Goal: Task Accomplishment & Management: Use online tool/utility

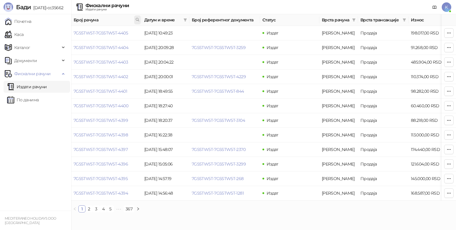
click at [136, 20] on icon at bounding box center [137, 19] width 3 height 3
type input "**********"
click at [127, 43] on button "У реду" at bounding box center [129, 45] width 18 height 7
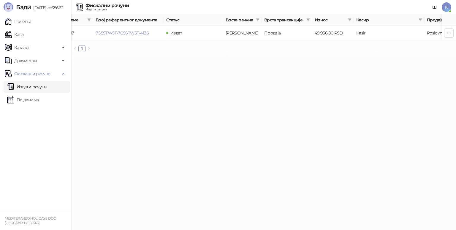
scroll to position [0, 97]
click at [452, 33] on button "button" at bounding box center [450, 33] width 10 height 10
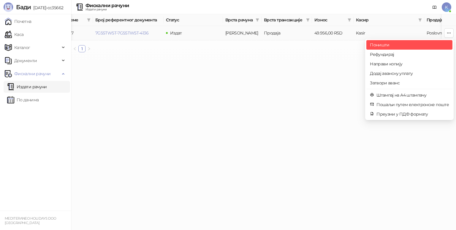
click at [389, 45] on span "Поништи" at bounding box center [409, 45] width 79 height 7
type input "**********"
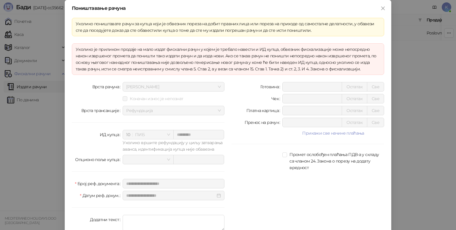
scroll to position [22, 0]
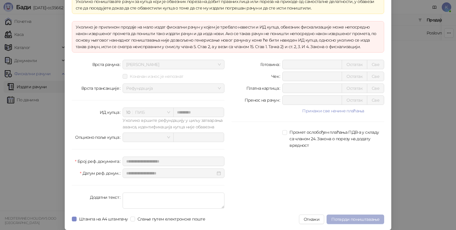
click at [349, 219] on span "Потврди поништавање" at bounding box center [356, 219] width 48 height 5
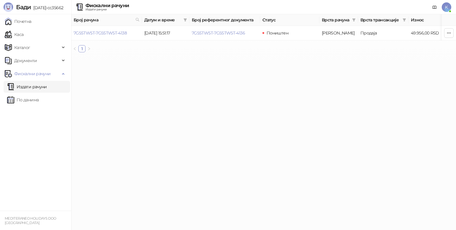
click at [36, 89] on link "Издати рачуни" at bounding box center [27, 87] width 40 height 12
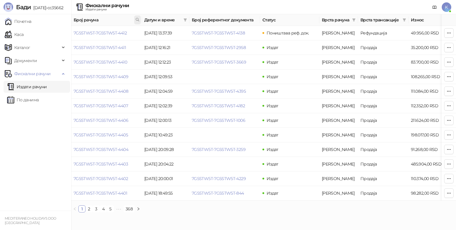
click at [139, 20] on icon at bounding box center [138, 20] width 4 height 4
type input "**********"
click at [131, 46] on button "У реду" at bounding box center [129, 45] width 18 height 7
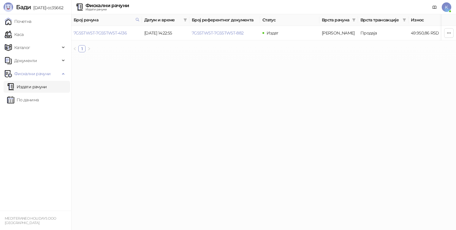
scroll to position [0, 148]
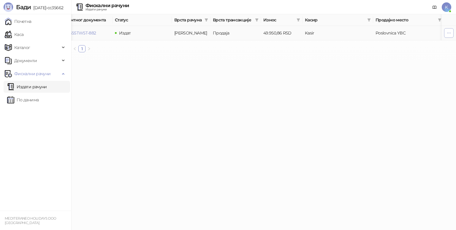
click at [451, 32] on icon "button" at bounding box center [449, 33] width 5 height 5
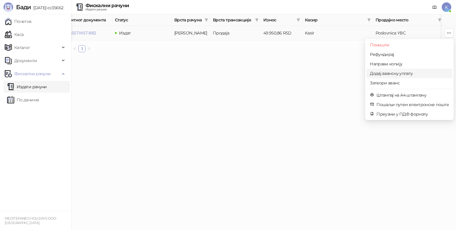
click at [402, 74] on span "Додај авансну уплату" at bounding box center [409, 73] width 79 height 7
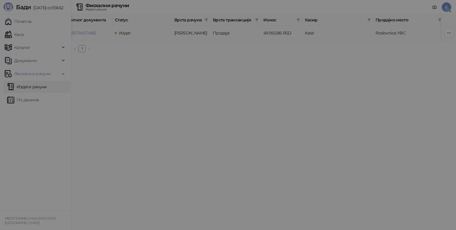
type input "**********"
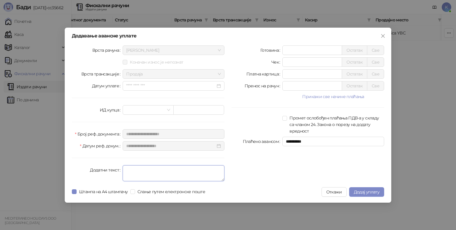
click at [137, 170] on textarea "Додатни текст" at bounding box center [174, 173] width 102 height 16
type textarea "*********"
click at [294, 74] on input "*" at bounding box center [312, 74] width 59 height 9
type input "*****"
click at [363, 191] on span "Додај уплату" at bounding box center [367, 191] width 26 height 5
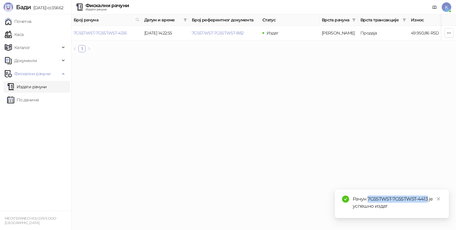
drag, startPoint x: 368, startPoint y: 199, endPoint x: 428, endPoint y: 201, distance: 59.8
click at [428, 201] on div "Рачун 7G5STW5T-7G5STW5T-4413 је успешно издат" at bounding box center [397, 203] width 89 height 14
copy div "7G5STW5T-7G5STW5T-4413"
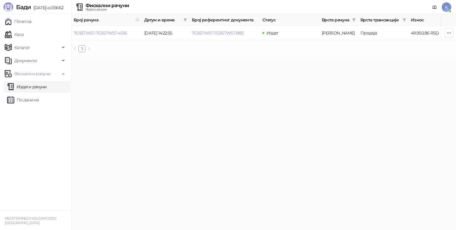
click at [41, 87] on link "Издати рачуни" at bounding box center [27, 87] width 40 height 12
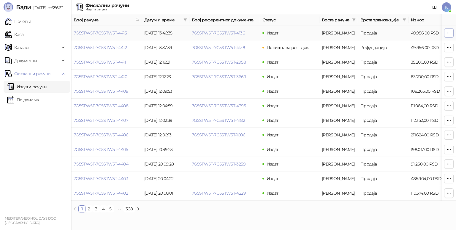
click at [449, 34] on icon "button" at bounding box center [449, 33] width 5 height 5
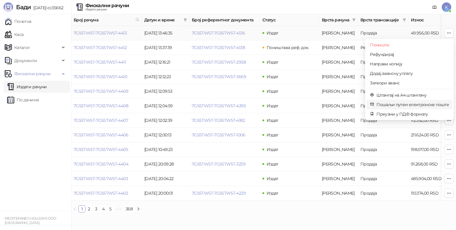
click at [397, 105] on span "Пошаљи путем електронске поште" at bounding box center [413, 104] width 73 height 7
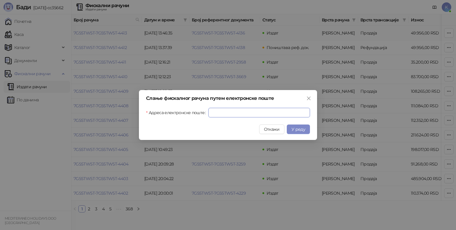
click at [247, 117] on input "Адреса електронске поште" at bounding box center [260, 113] width 102 height 10
paste input "**********"
type input "**********"
click at [300, 128] on span "У реду" at bounding box center [299, 129] width 14 height 5
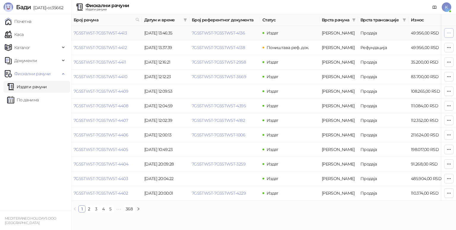
click at [452, 37] on button "button" at bounding box center [450, 33] width 10 height 10
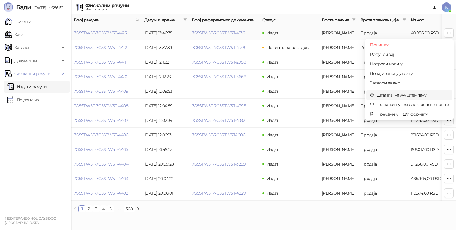
click at [395, 94] on span "Штампај на А4 штампачу" at bounding box center [413, 95] width 73 height 7
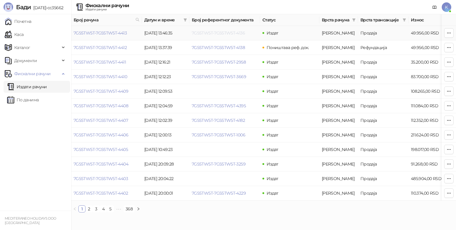
click at [233, 33] on link "7G5STW5T-7G5STW5T-4136" at bounding box center [218, 32] width 53 height 5
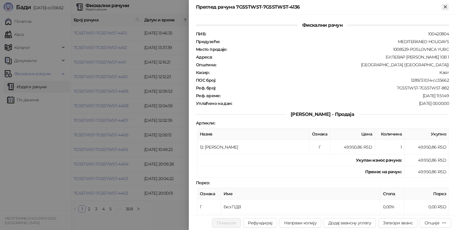
click at [446, 7] on icon "Close" at bounding box center [445, 6] width 5 height 5
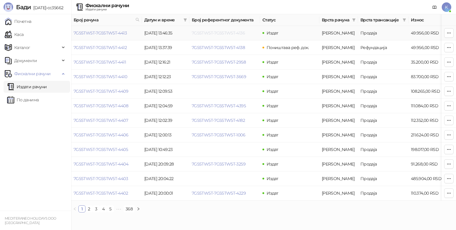
click at [206, 32] on link "7G5STW5T-7G5STW5T-4136" at bounding box center [218, 32] width 53 height 5
click at [434, 33] on td "49.956,00 RSD" at bounding box center [430, 33] width 42 height 15
click at [451, 35] on span "button" at bounding box center [449, 33] width 5 height 6
click at [337, 1] on div "Фискални рачуни Издати рачуни K" at bounding box center [228, 7] width 447 height 14
drag, startPoint x: 270, startPoint y: 200, endPoint x: 275, endPoint y: 206, distance: 7.4
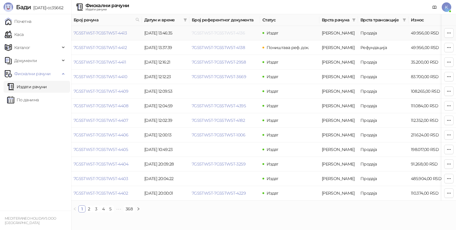
click at [226, 35] on link "7G5STW5T-7G5STW5T-4136" at bounding box center [218, 32] width 53 height 5
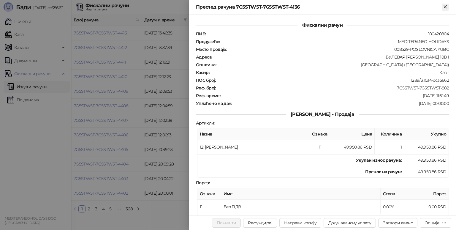
click at [445, 8] on icon "Close" at bounding box center [445, 6] width 5 height 5
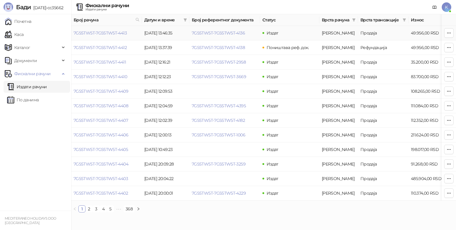
click at [423, 33] on td "49.956,00 RSD" at bounding box center [430, 33] width 42 height 15
click at [110, 32] on link "7G5STW5T-7G5STW5T-4413" at bounding box center [100, 32] width 53 height 5
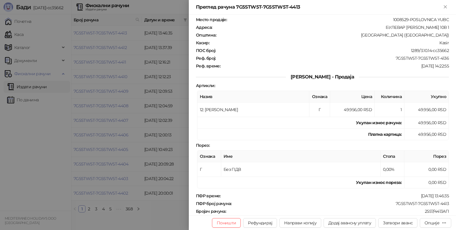
scroll to position [59, 0]
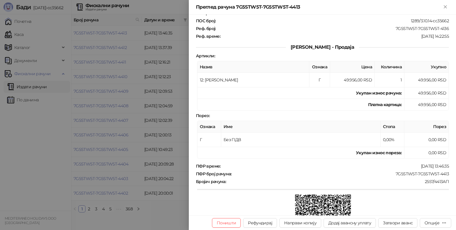
click at [383, 121] on th "Стопа" at bounding box center [393, 127] width 24 height 12
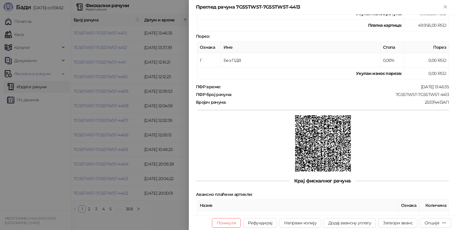
scroll to position [149, 0]
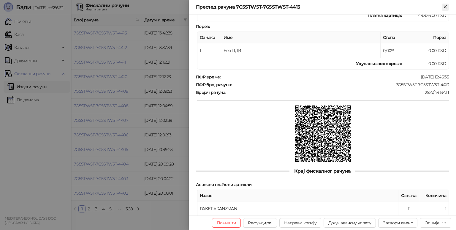
click at [446, 6] on icon "Close" at bounding box center [445, 6] width 5 height 5
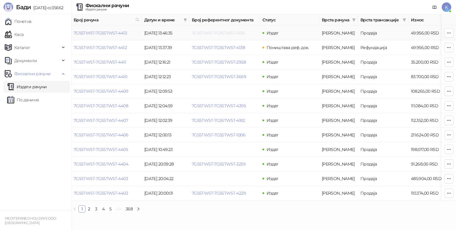
click at [239, 33] on link "7G5STW5T-7G5STW5T-4136" at bounding box center [218, 32] width 53 height 5
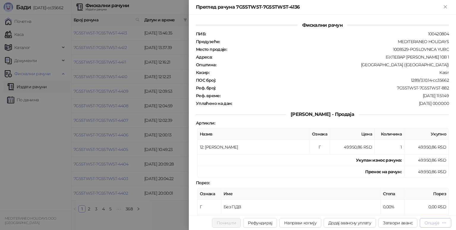
click at [436, 223] on div "Опције" at bounding box center [432, 222] width 15 height 5
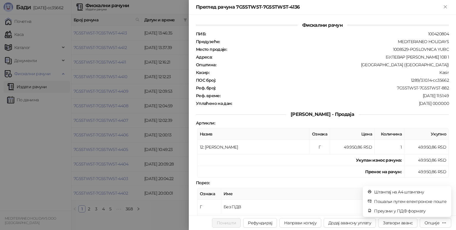
click at [301, 133] on th "Назив" at bounding box center [254, 134] width 112 height 12
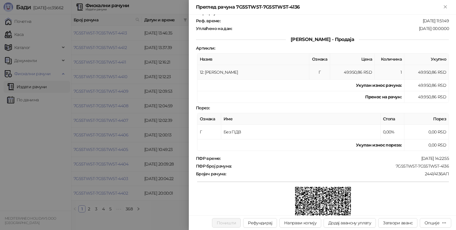
scroll to position [163, 0]
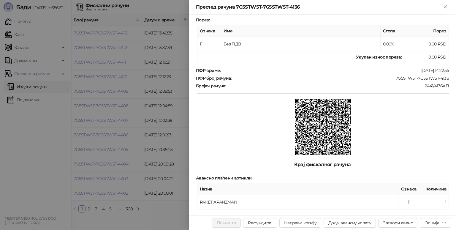
click at [366, 83] on div "ПФР време : [DATE] 14:22:55 ПФР број рачуна : 7G5STW5T-7G5STW5T-4136 Бројач рач…" at bounding box center [323, 112] width 256 height 89
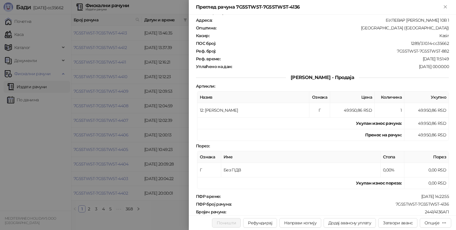
scroll to position [0, 0]
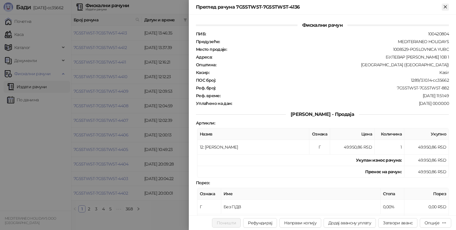
click at [446, 8] on icon "Close" at bounding box center [445, 6] width 5 height 5
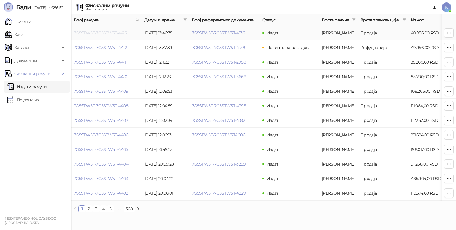
click at [122, 31] on link "7G5STW5T-7G5STW5T-4413" at bounding box center [100, 32] width 53 height 5
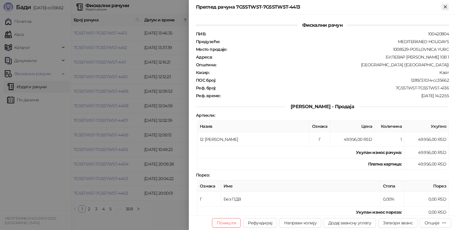
click at [445, 7] on icon "Close" at bounding box center [445, 6] width 5 height 5
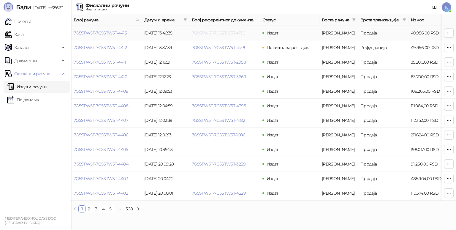
click at [223, 35] on link "7G5STW5T-7G5STW5T-4136" at bounding box center [218, 32] width 53 height 5
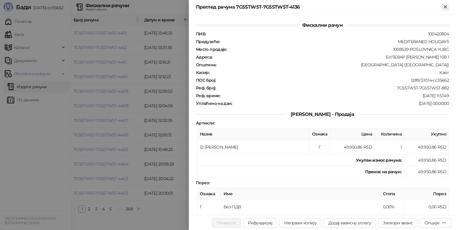
click at [444, 8] on icon "Close" at bounding box center [445, 6] width 5 height 5
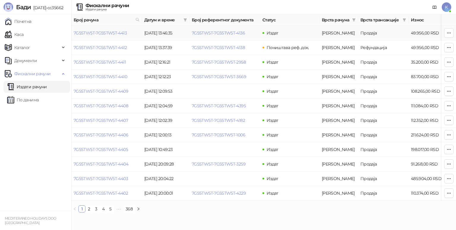
click at [412, 34] on td "49.956,00 RSD" at bounding box center [430, 33] width 42 height 15
click at [415, 33] on td "49.956,00 RSD" at bounding box center [430, 33] width 42 height 15
click at [410, 32] on td "49.956,00 RSD" at bounding box center [430, 33] width 42 height 15
click at [124, 33] on link "7G5STW5T-7G5STW5T-4413" at bounding box center [100, 32] width 53 height 5
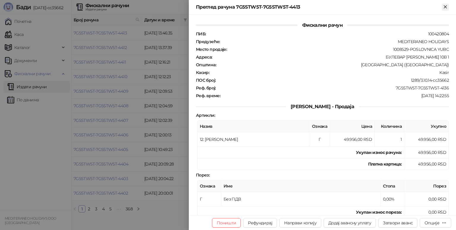
click at [444, 10] on button "Close" at bounding box center [445, 7] width 7 height 7
